Goal: Find specific page/section: Find specific page/section

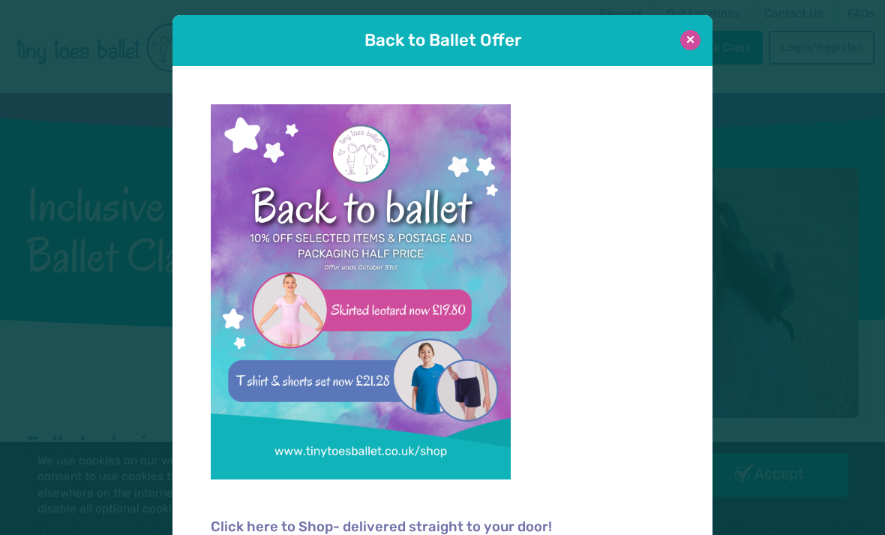
click at [690, 44] on button at bounding box center [690, 40] width 20 height 20
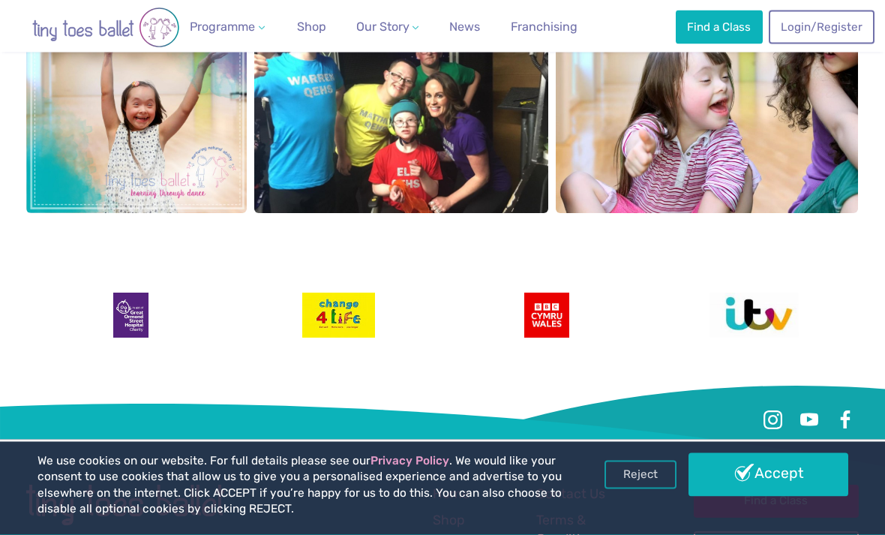
scroll to position [2010, 0]
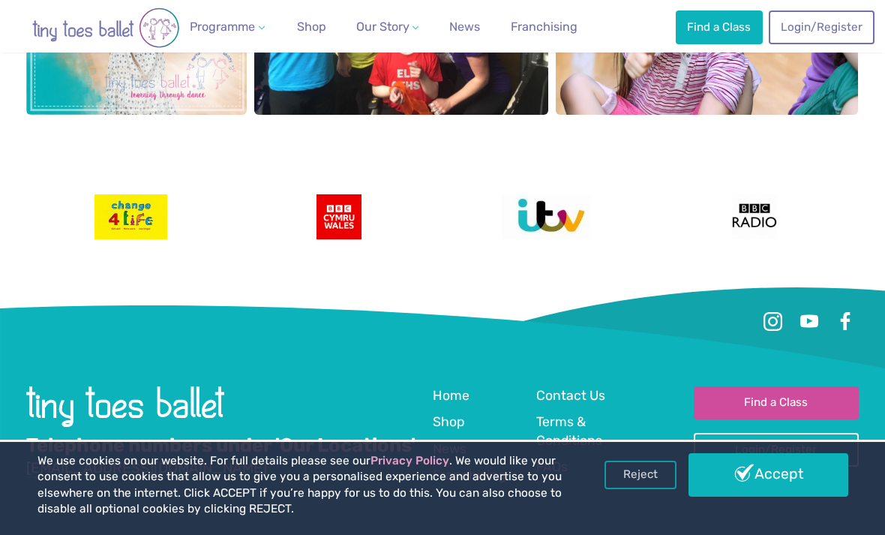
click at [551, 345] on div at bounding box center [442, 336] width 832 height 99
click at [524, 466] on li "Franchising" at bounding box center [478, 479] width 91 height 26
click at [560, 388] on span "Contact Us" at bounding box center [570, 395] width 69 height 15
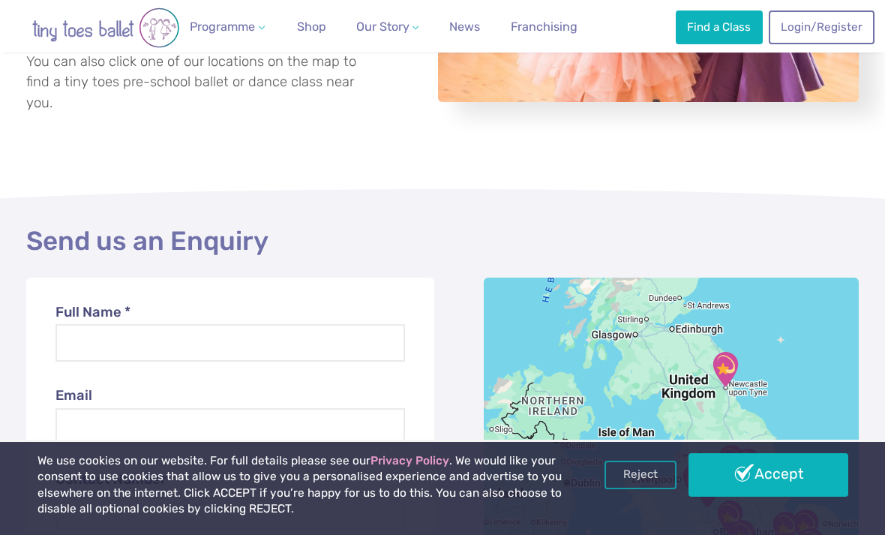
scroll to position [287, 0]
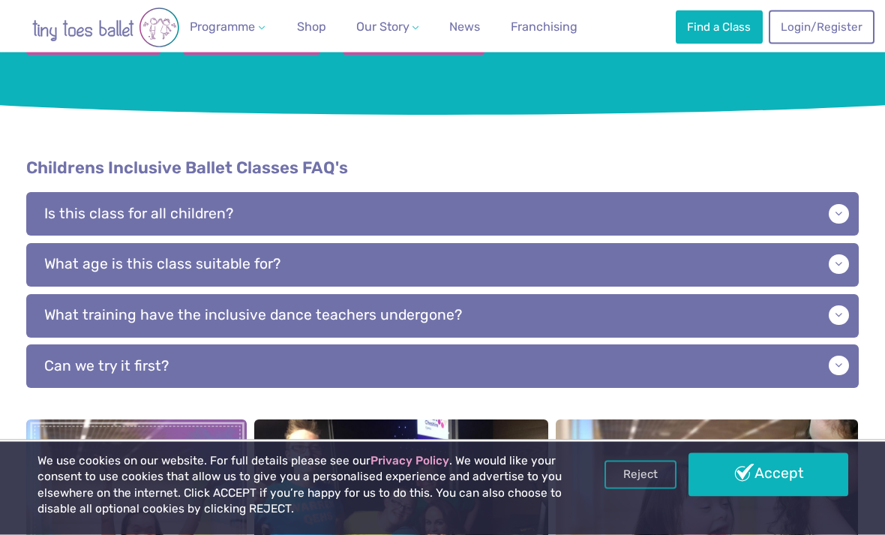
scroll to position [1486, 0]
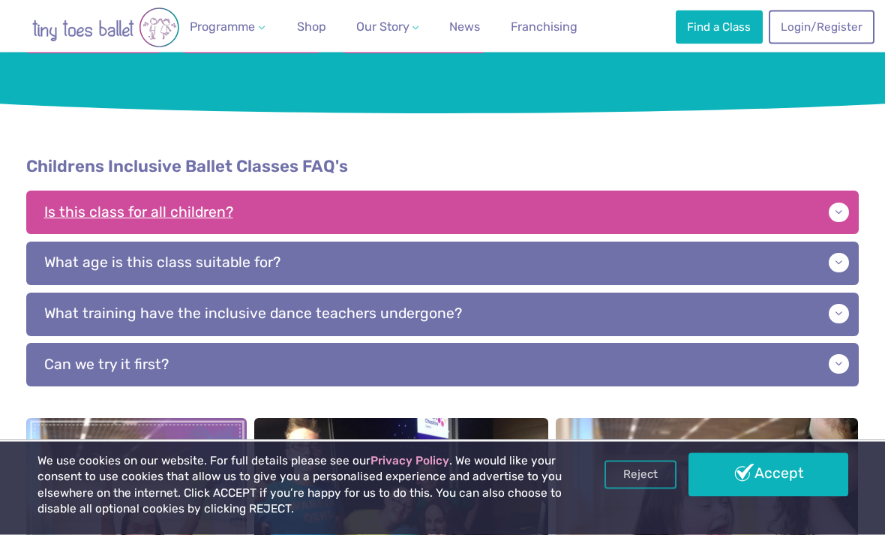
click at [827, 191] on p "Is this class for all children?" at bounding box center [442, 213] width 832 height 44
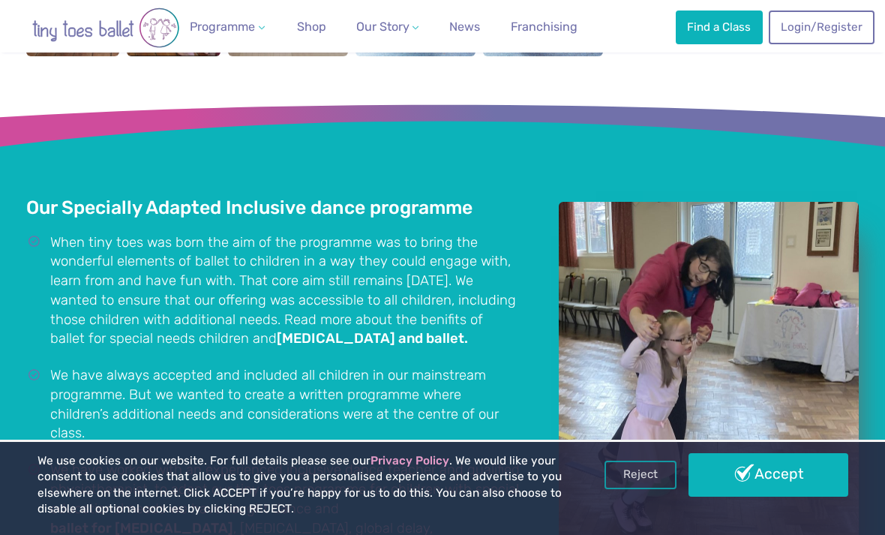
scroll to position [853, 0]
